Goal: Task Accomplishment & Management: Use online tool/utility

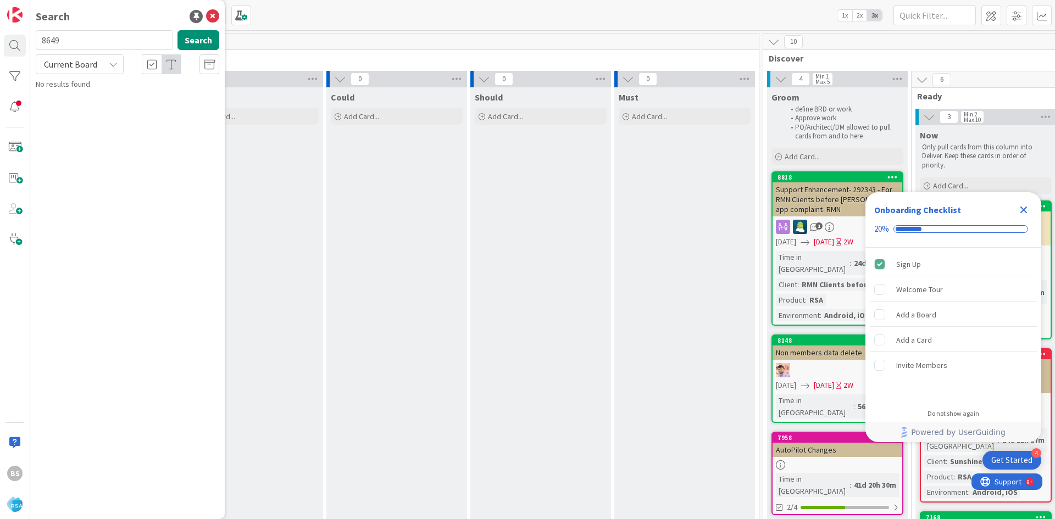
type input "8649"
click at [105, 84] on b "Software Development ›" at bounding box center [88, 86] width 75 height 8
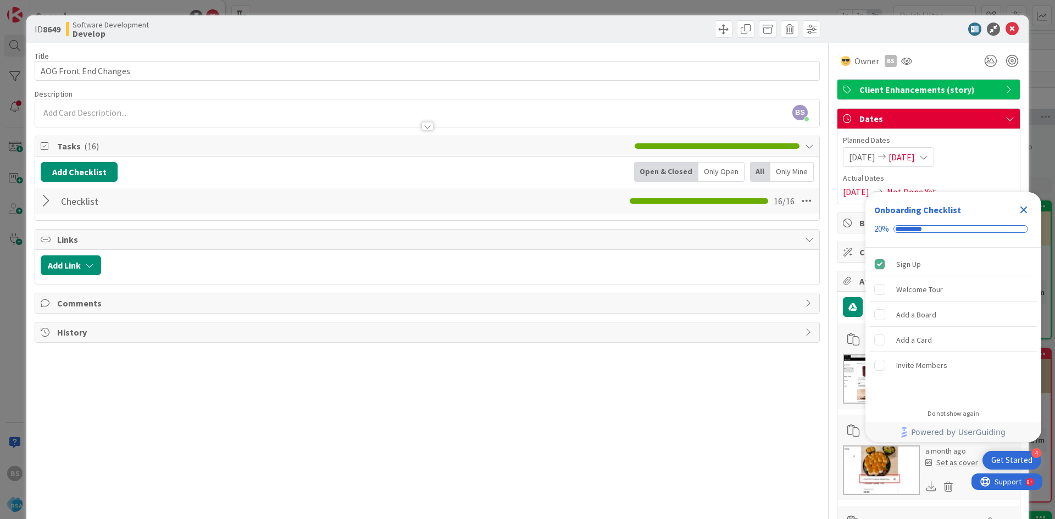
click at [1020, 209] on icon "Close Checklist" at bounding box center [1023, 209] width 13 height 13
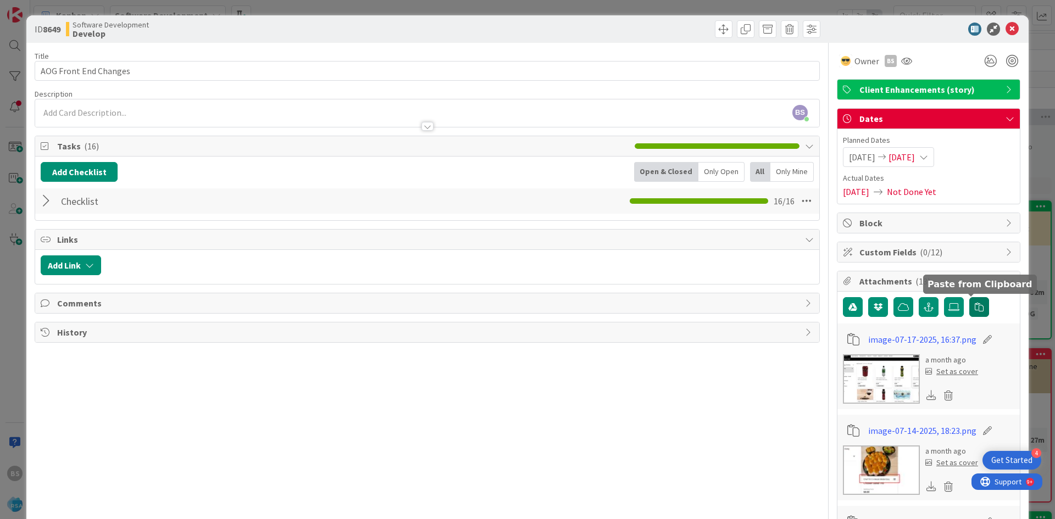
click at [977, 308] on button "button" at bounding box center [980, 307] width 20 height 20
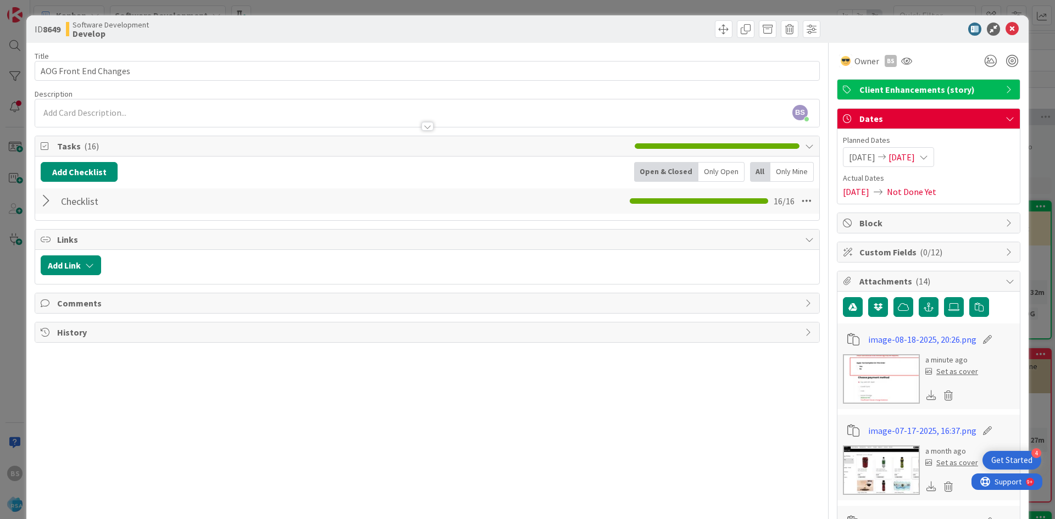
click at [46, 201] on div at bounding box center [48, 201] width 14 height 20
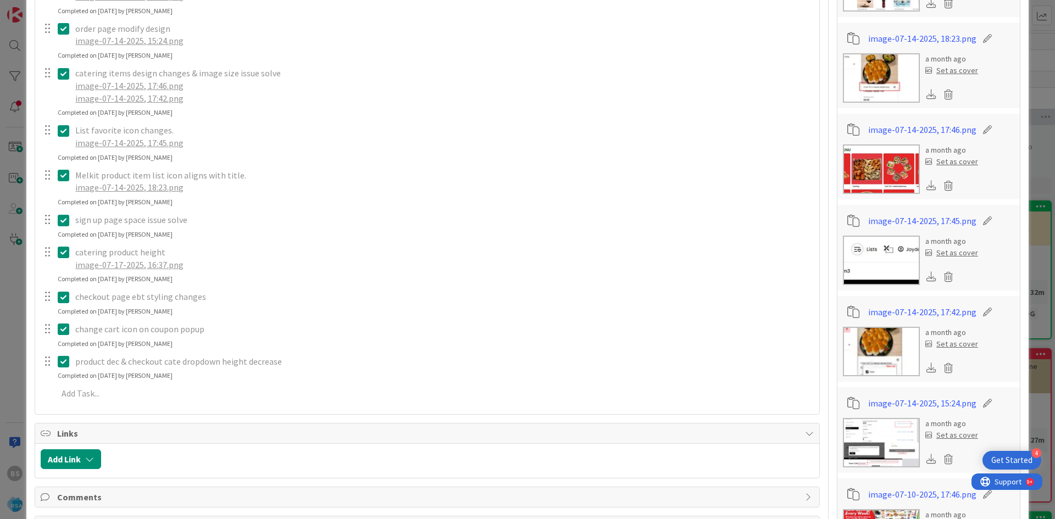
scroll to position [714, 0]
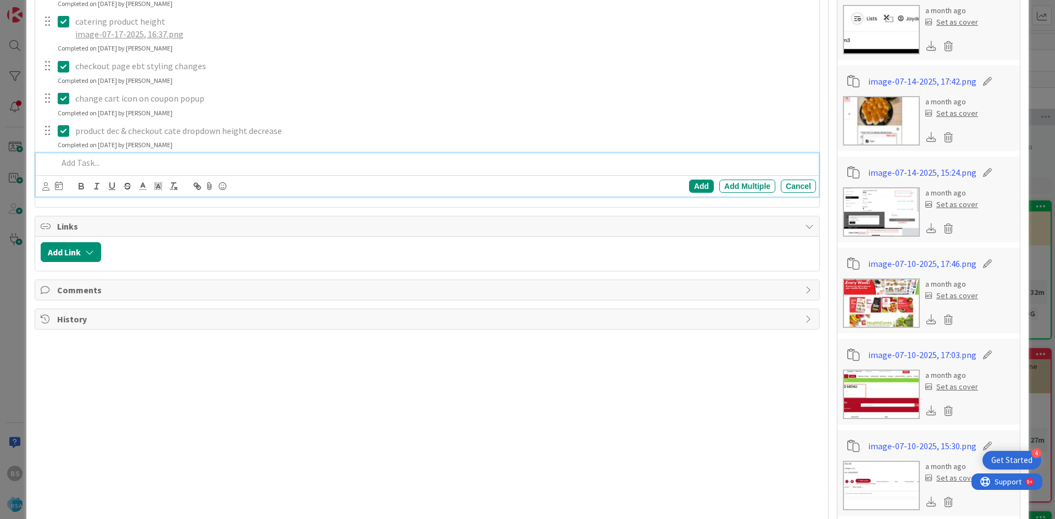
click at [130, 163] on p at bounding box center [435, 163] width 754 height 13
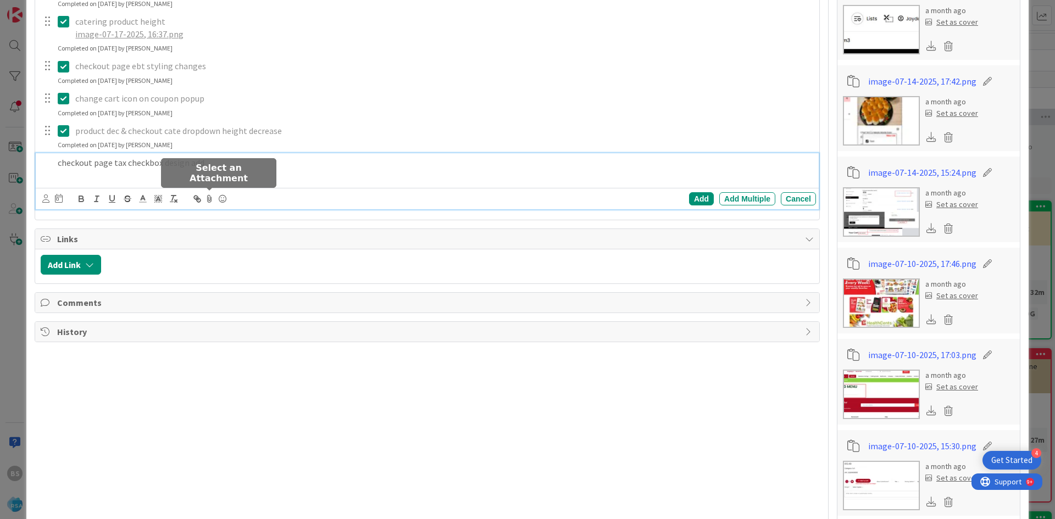
click at [206, 201] on icon at bounding box center [209, 198] width 13 height 15
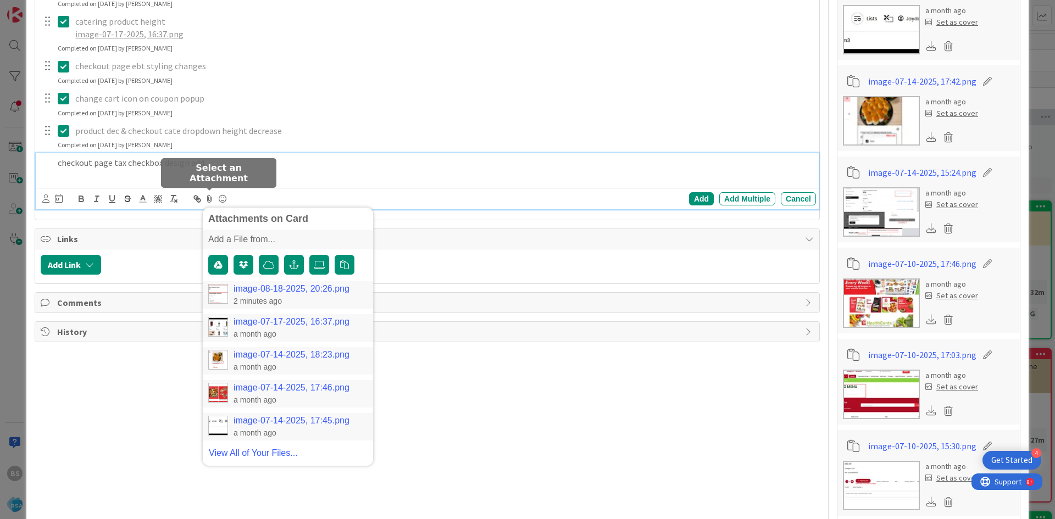
click at [240, 292] on link "image-08-18-2025, 20:26.png" at bounding box center [292, 289] width 116 height 10
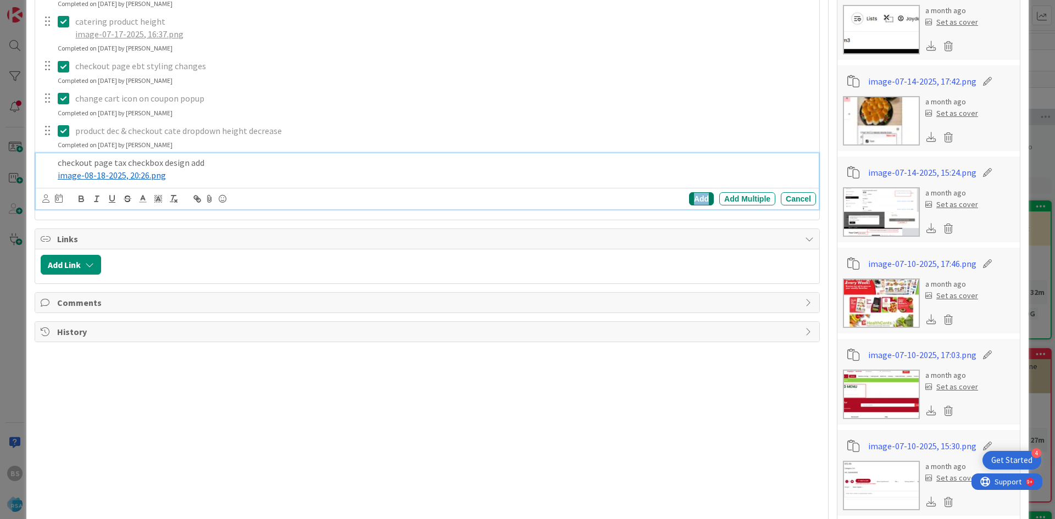
click at [691, 199] on div "Add" at bounding box center [701, 198] width 25 height 13
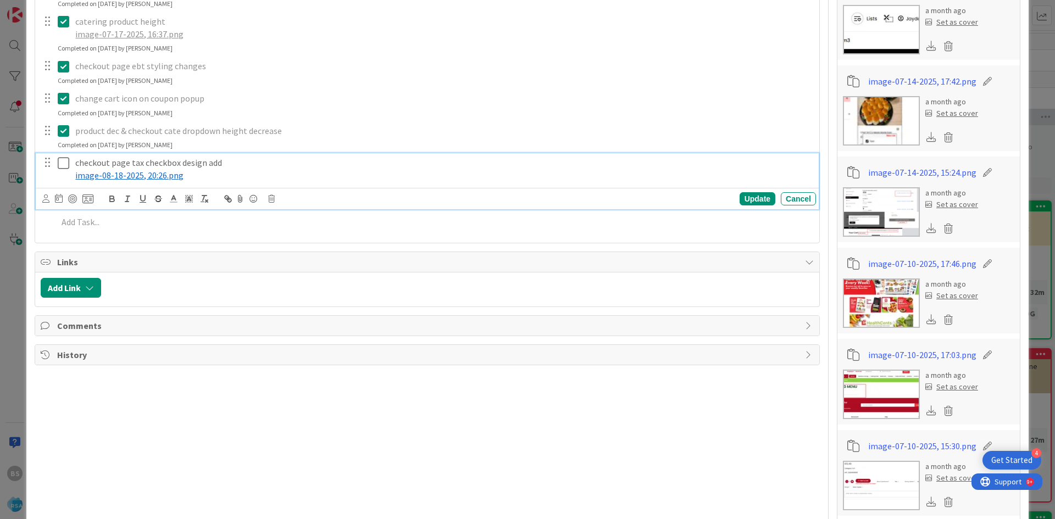
click at [63, 166] on icon at bounding box center [66, 163] width 16 height 13
